Goal: Check status

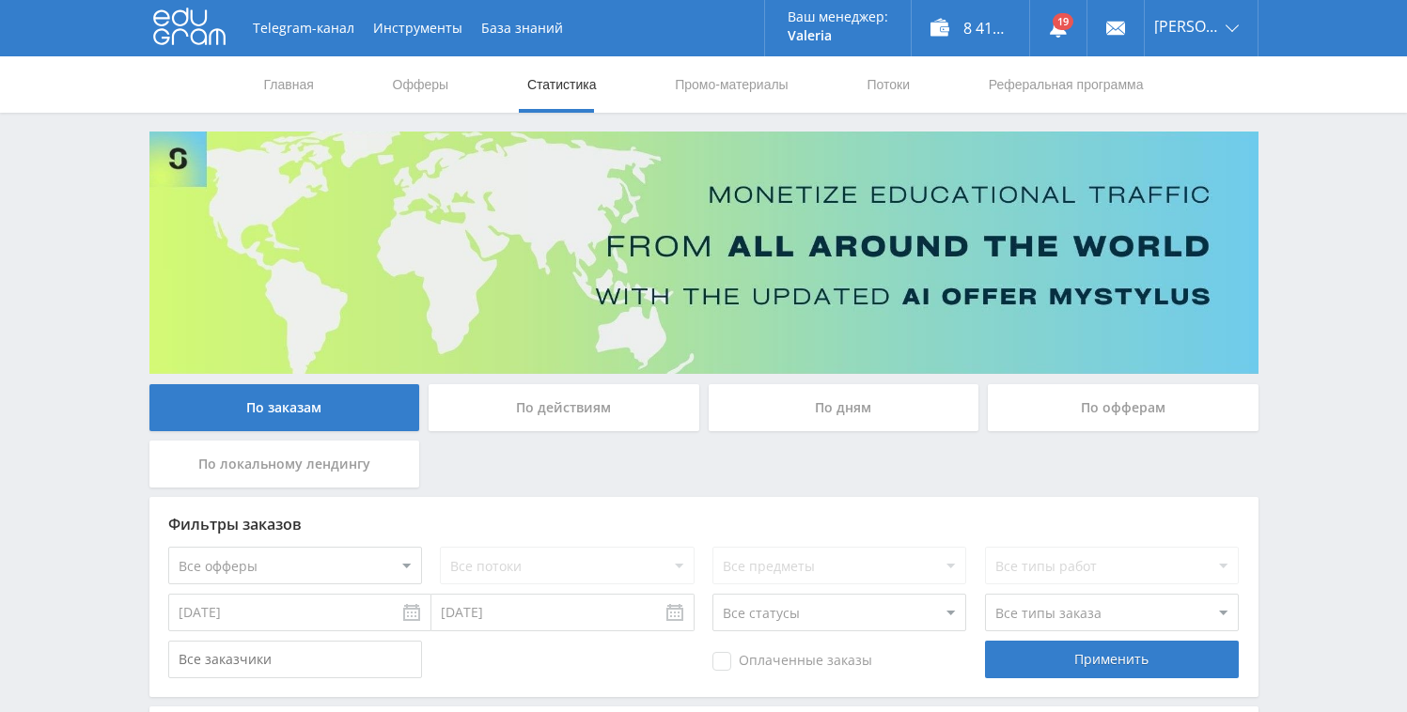
click at [808, 402] on div "По дням" at bounding box center [843, 407] width 271 height 47
click at [0, 0] on input "По дням" at bounding box center [0, 0] width 0 height 0
